Goal: Navigation & Orientation: Find specific page/section

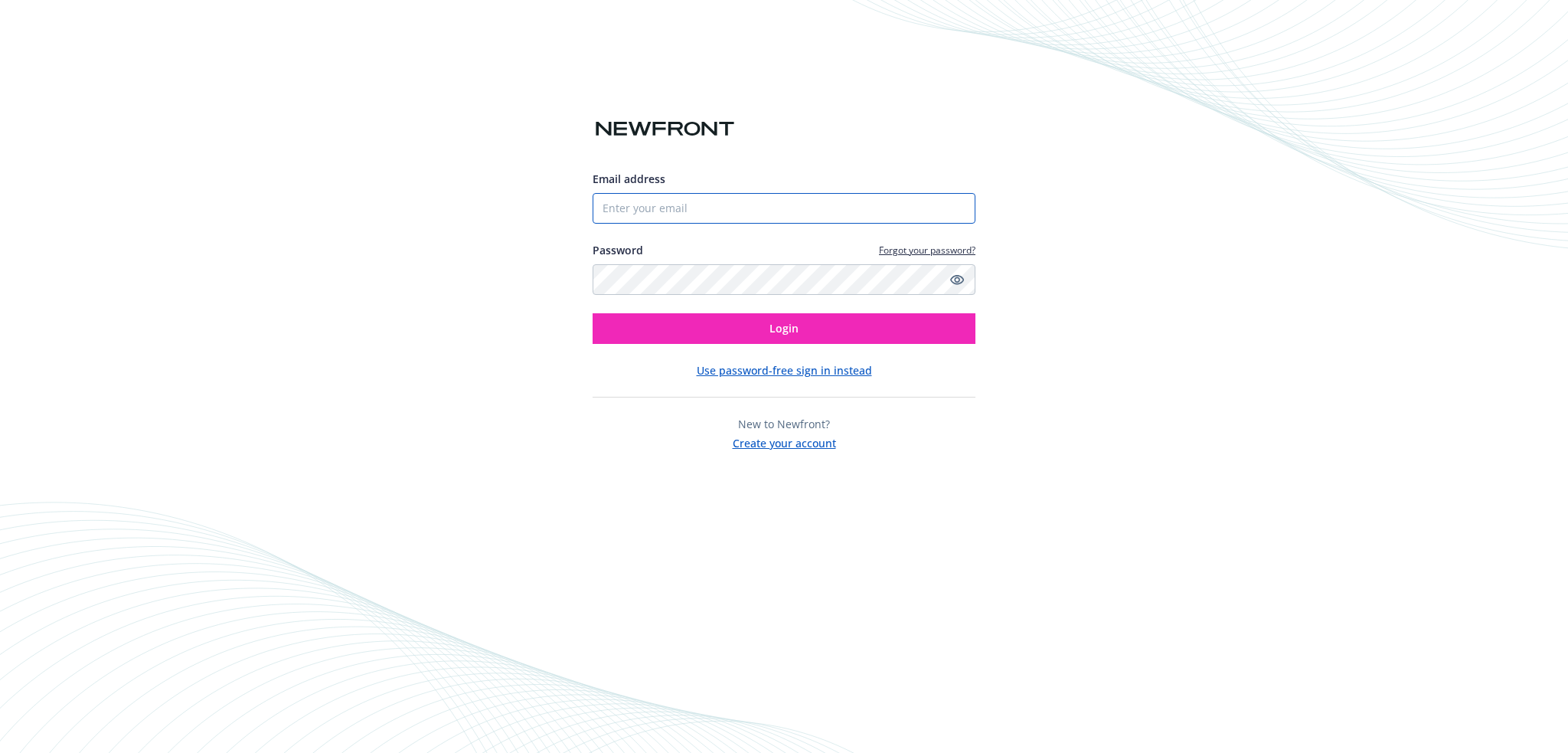
click at [616, 207] on input "Email address" at bounding box center [784, 208] width 383 height 31
type input "[PERSON_NAME][EMAIL_ADDRESS][PERSON_NAME][DOMAIN_NAME]"
click at [593, 313] on button "Login" at bounding box center [784, 328] width 383 height 31
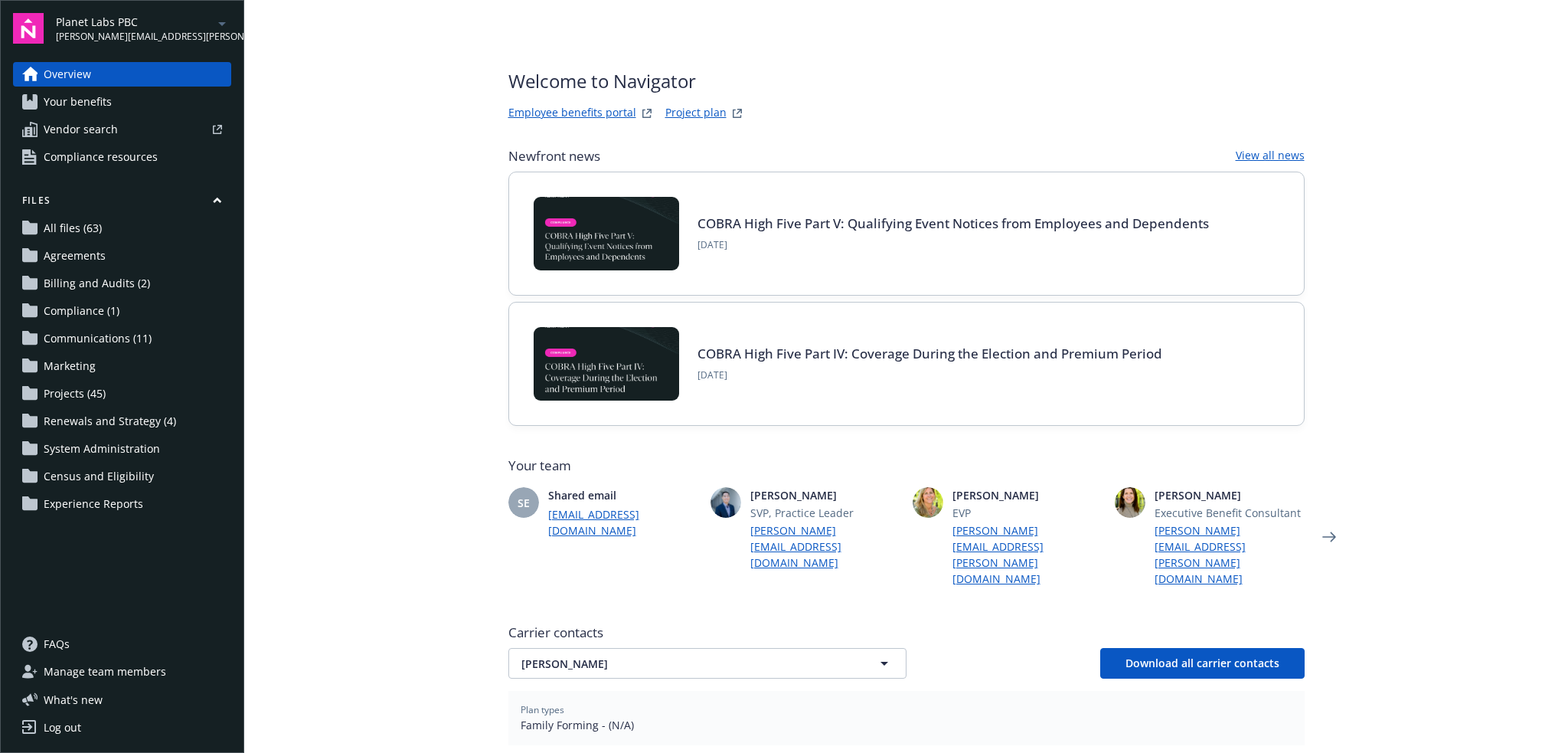
click at [220, 19] on icon "arrowDropDown" at bounding box center [222, 24] width 19 height 19
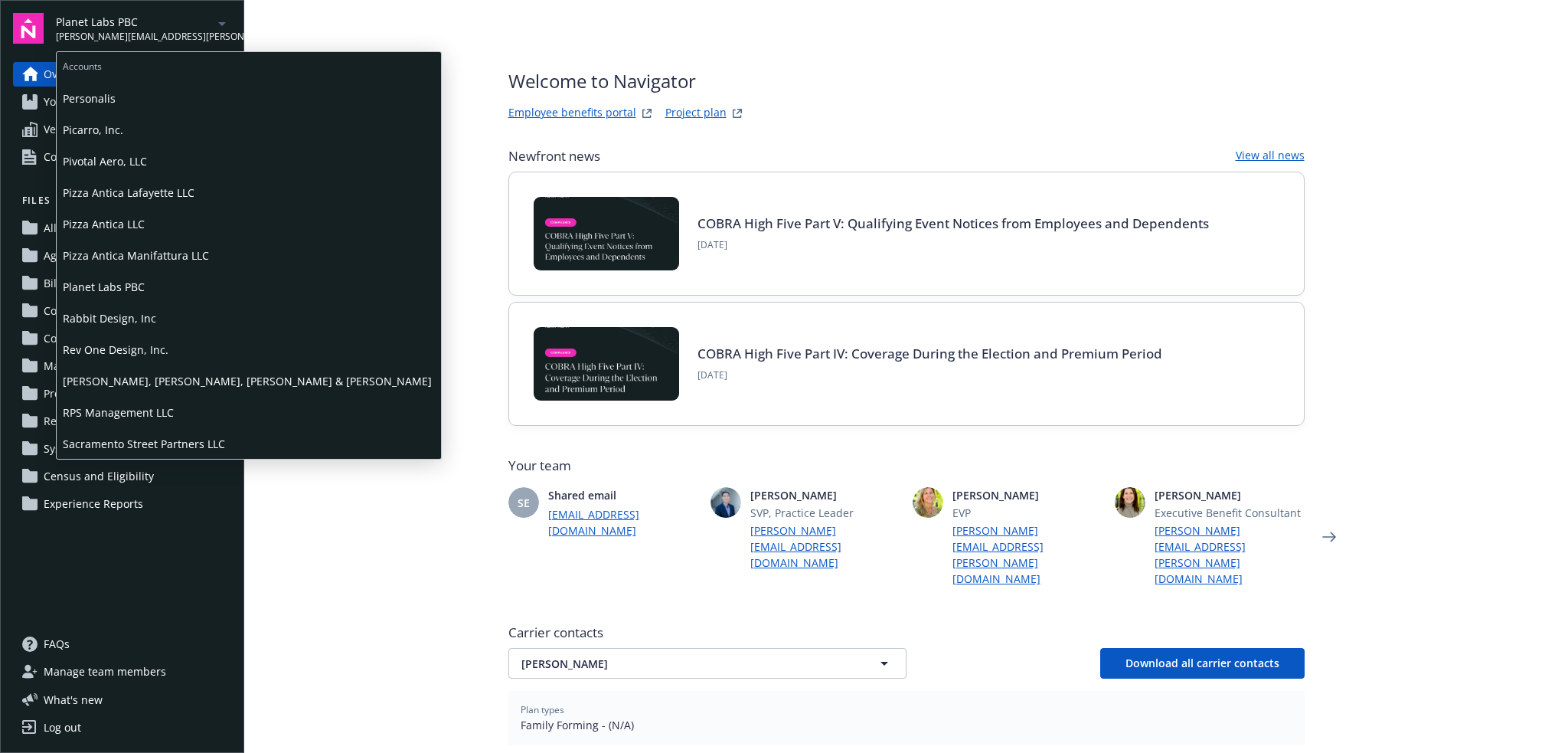
scroll to position [842, 0]
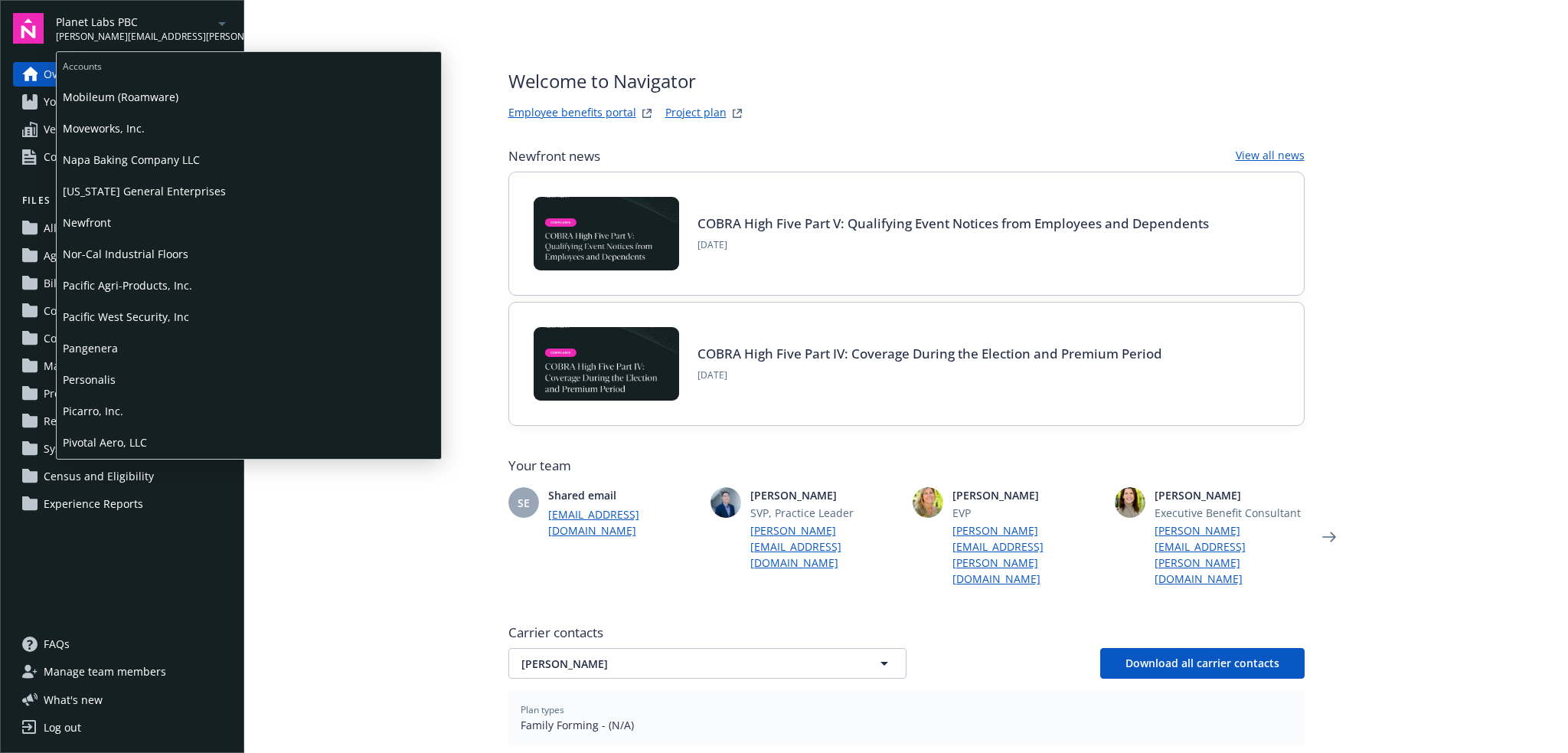
click at [104, 404] on span "Picarro, Inc." at bounding box center [249, 410] width 372 height 31
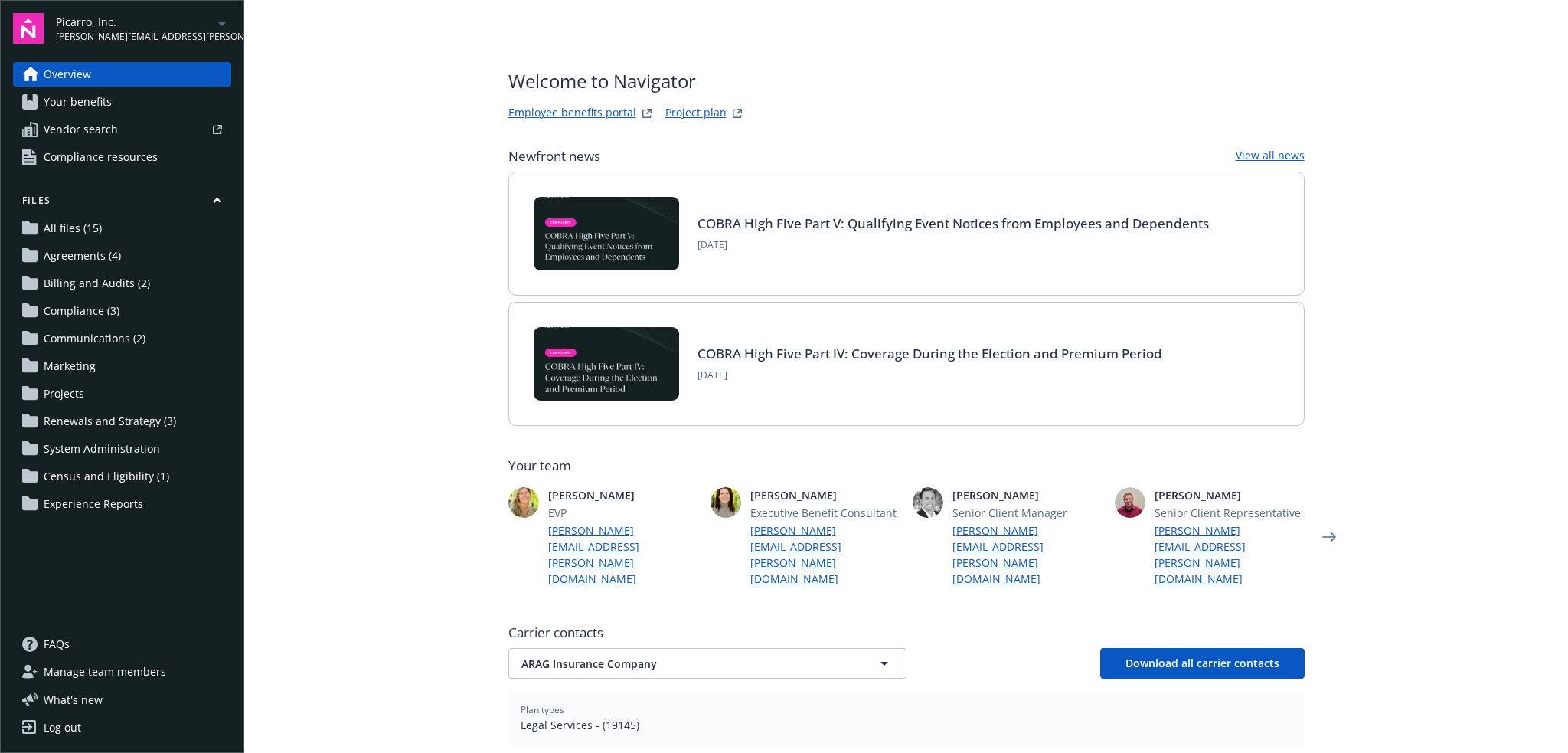
click at [221, 27] on icon "arrowDropDown" at bounding box center [222, 24] width 19 height 19
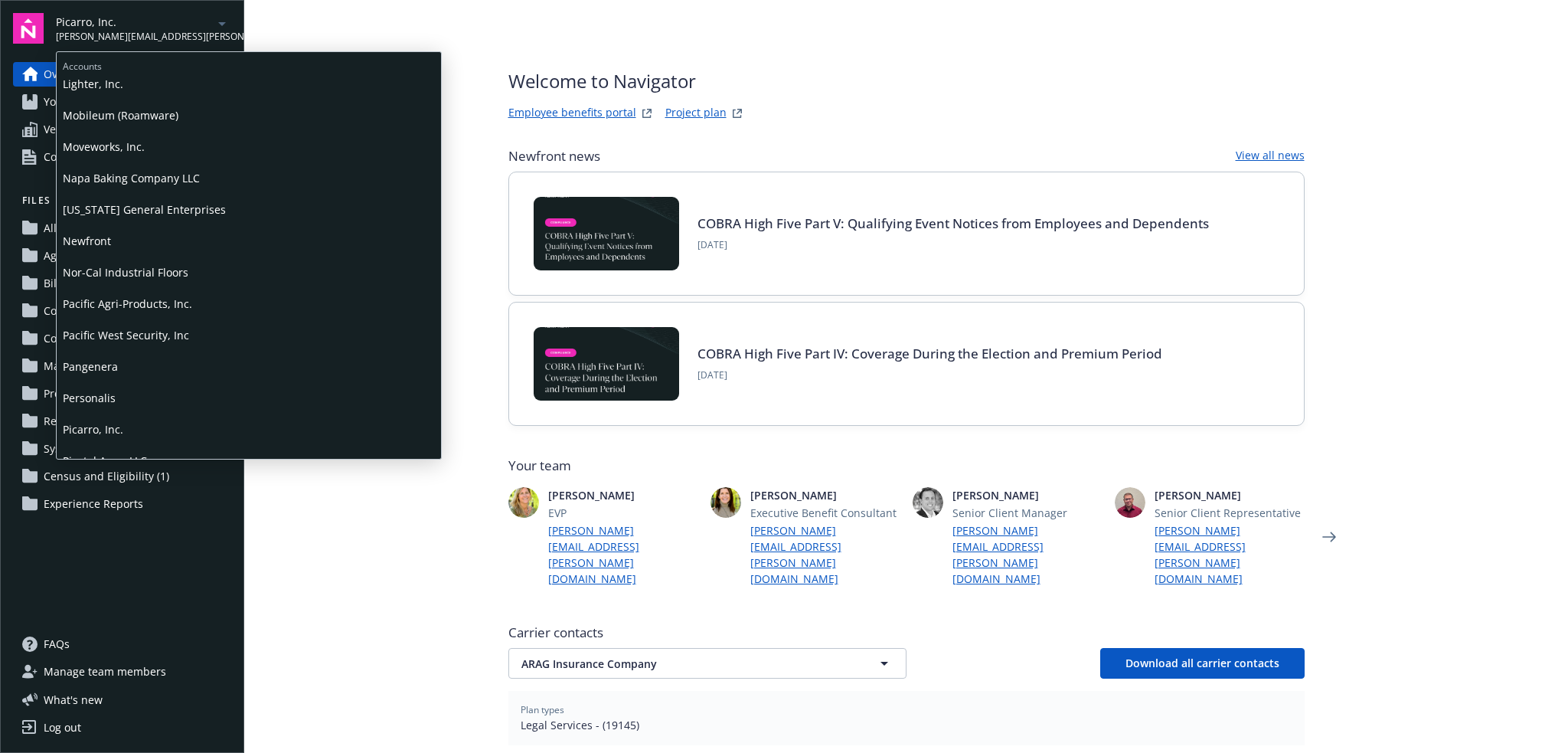
scroll to position [842, 0]
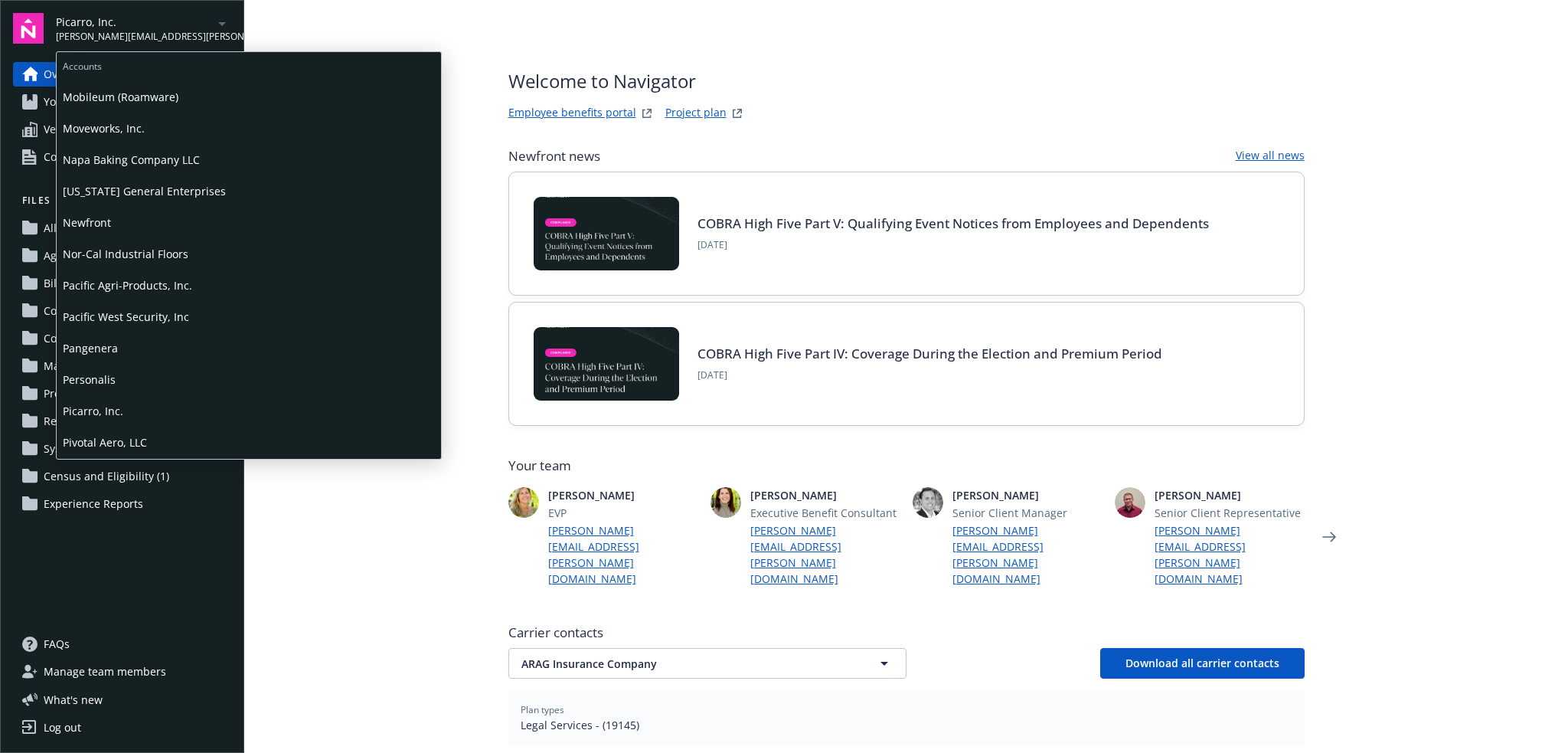
click at [119, 434] on span "Pivotal Aero, LLC" at bounding box center [249, 442] width 372 height 31
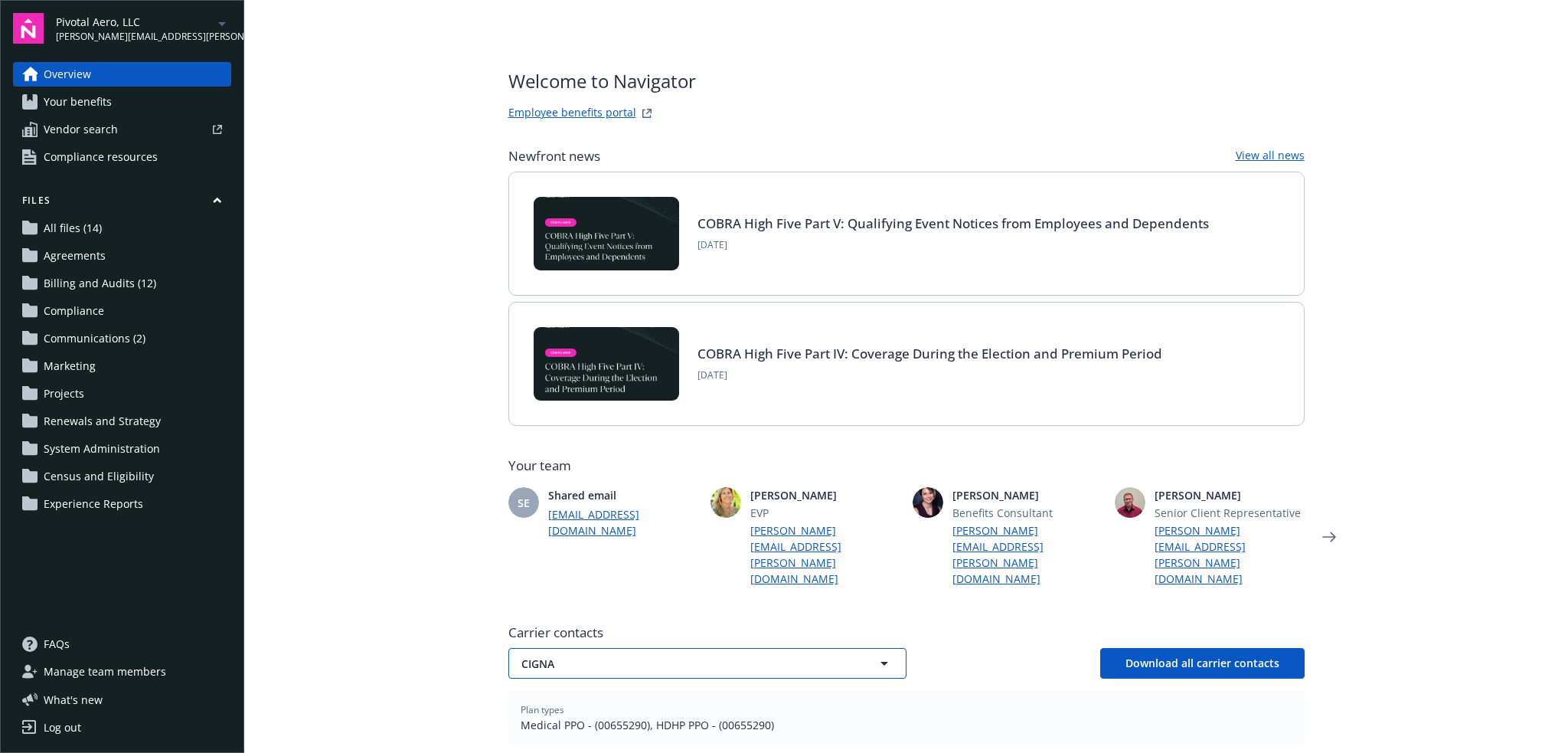
click at [850, 648] on button "CIGNA" at bounding box center [707, 663] width 399 height 31
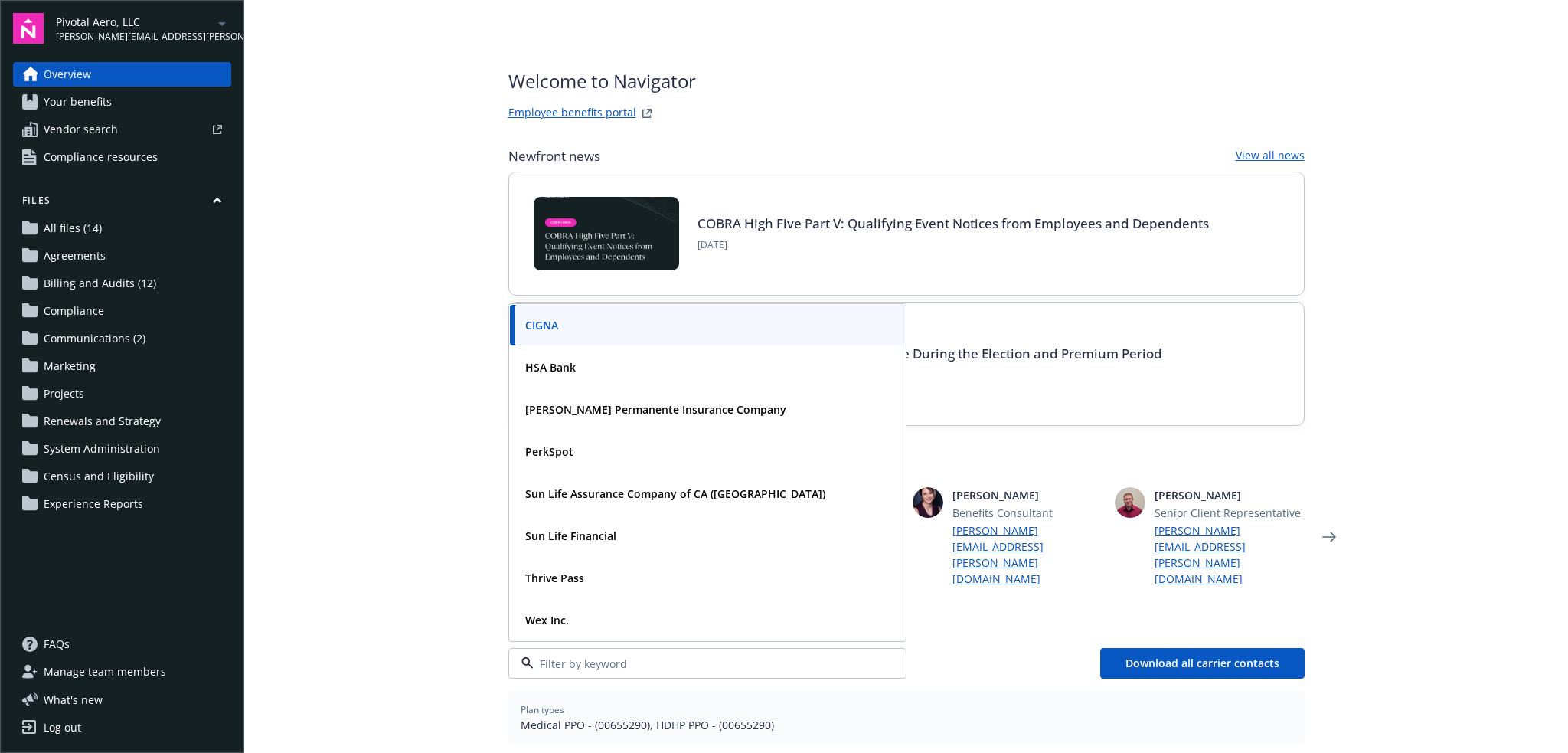
scroll to position [524, 0]
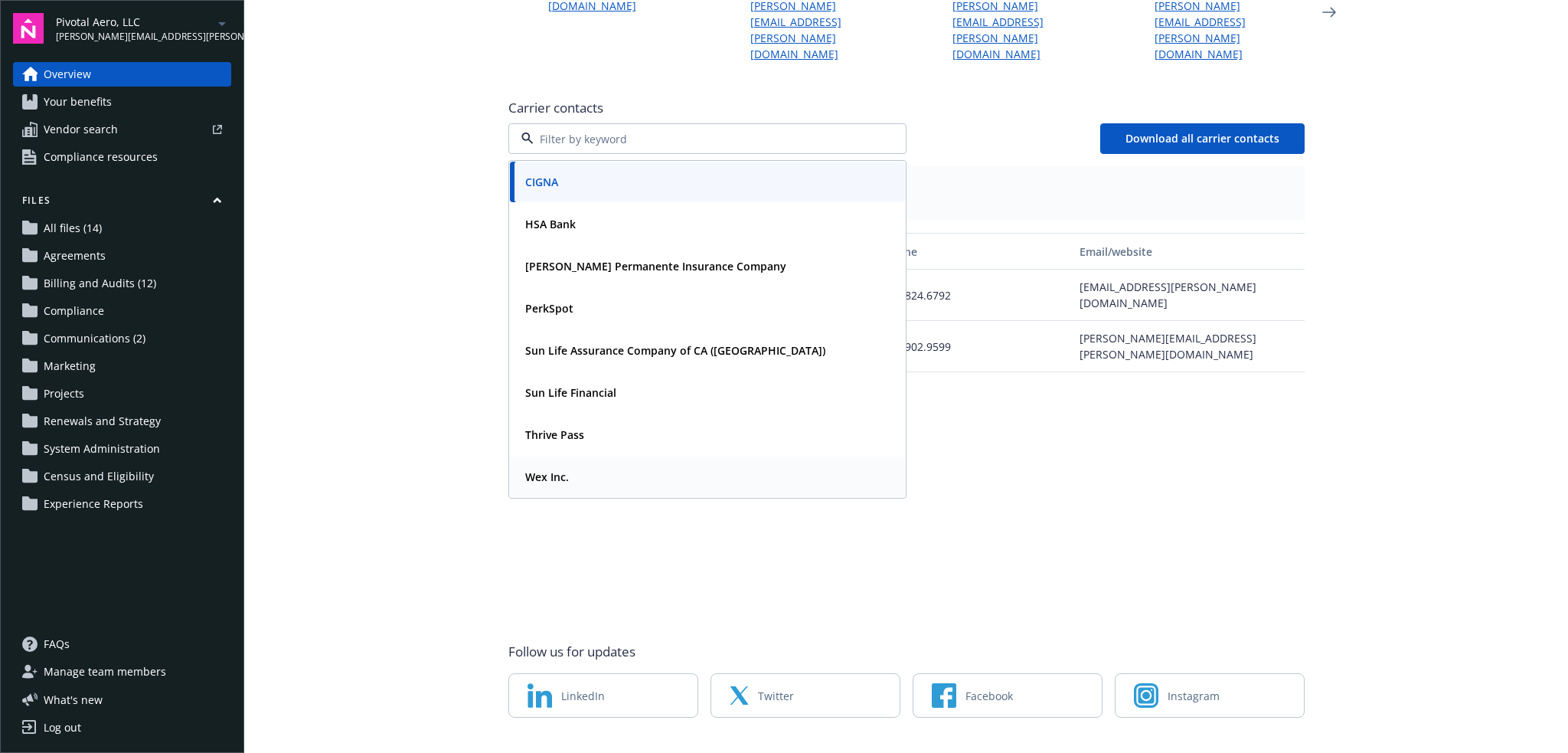
click at [689, 465] on div "Wex Inc." at bounding box center [708, 476] width 377 height 23
